Goal: Navigation & Orientation: Find specific page/section

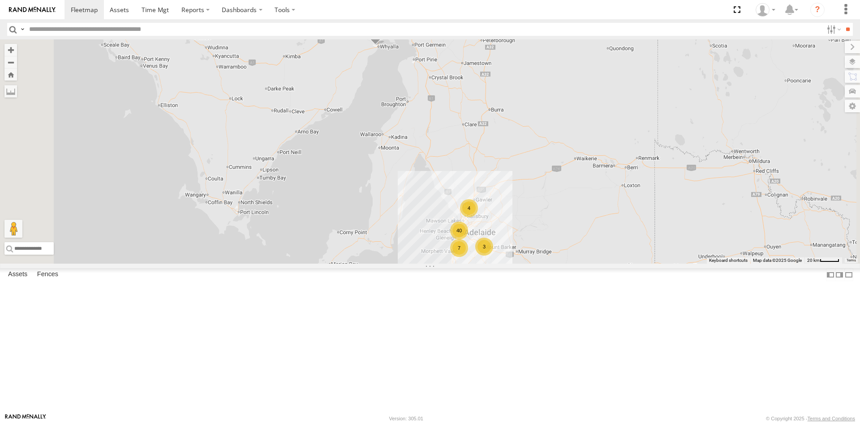
click at [0, 0] on div "S254CLT - [PERSON_NAME]" at bounding box center [0, 0] width 0 height 0
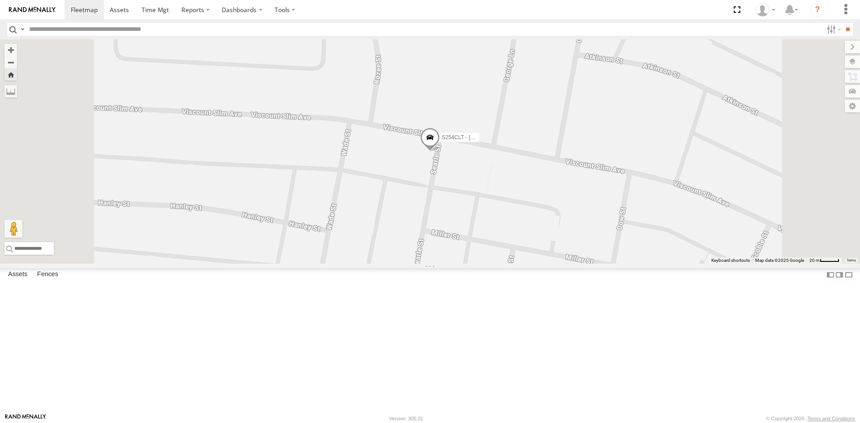
click at [440, 152] on span at bounding box center [430, 140] width 20 height 24
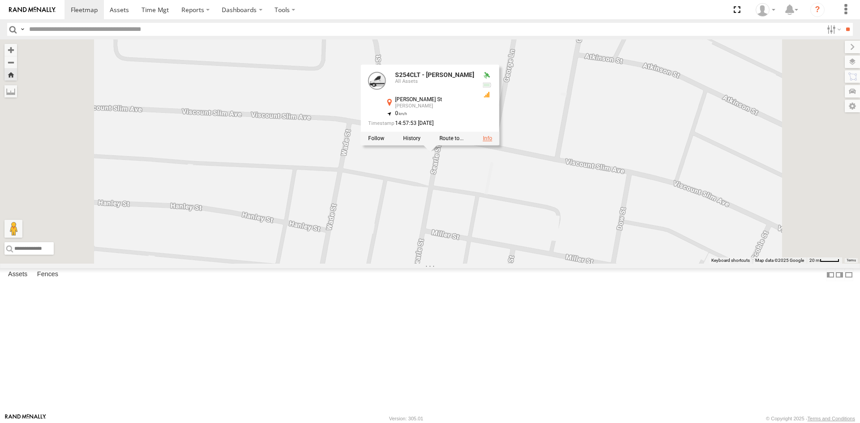
click at [492, 142] on link at bounding box center [487, 138] width 9 height 6
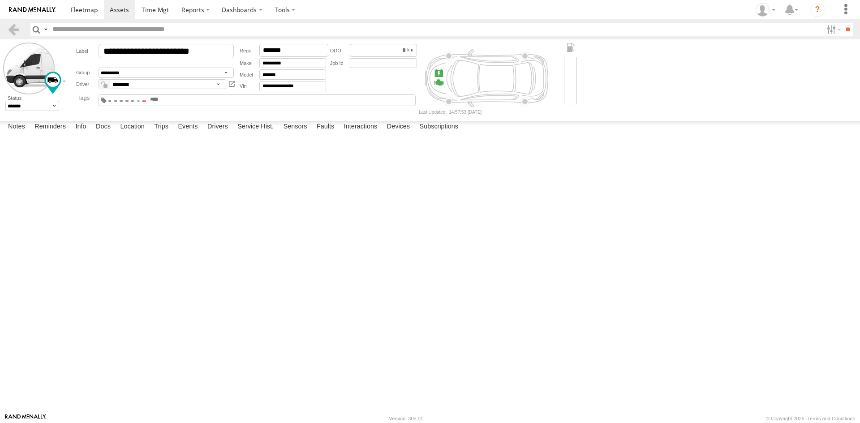
drag, startPoint x: 0, startPoint y: 0, endPoint x: 363, endPoint y: 100, distance: 376.3
click at [146, 100] on span at bounding box center [143, 101] width 3 height 2
